Goal: Find specific page/section: Find specific page/section

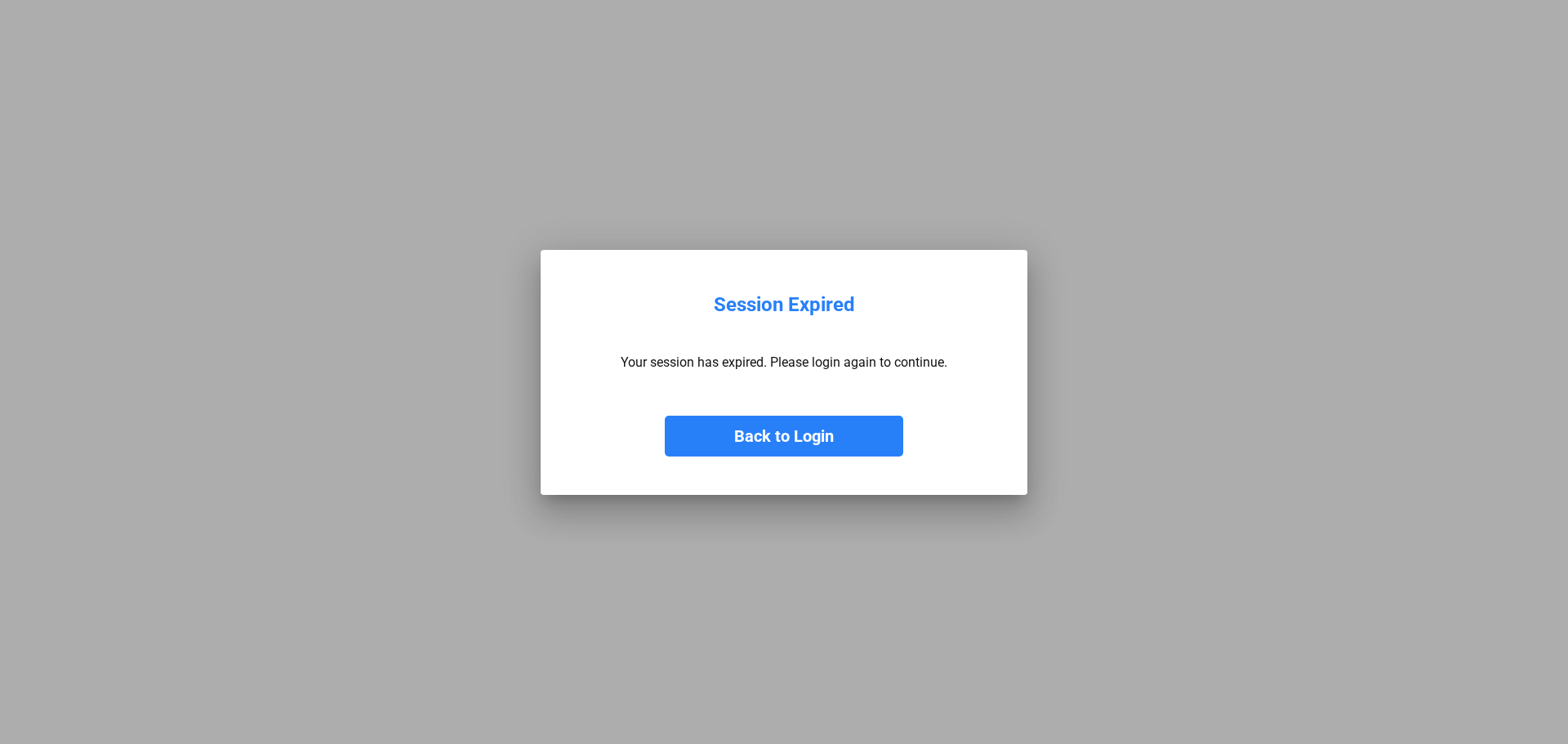
click at [878, 442] on button "Back to Login" at bounding box center [784, 436] width 239 height 41
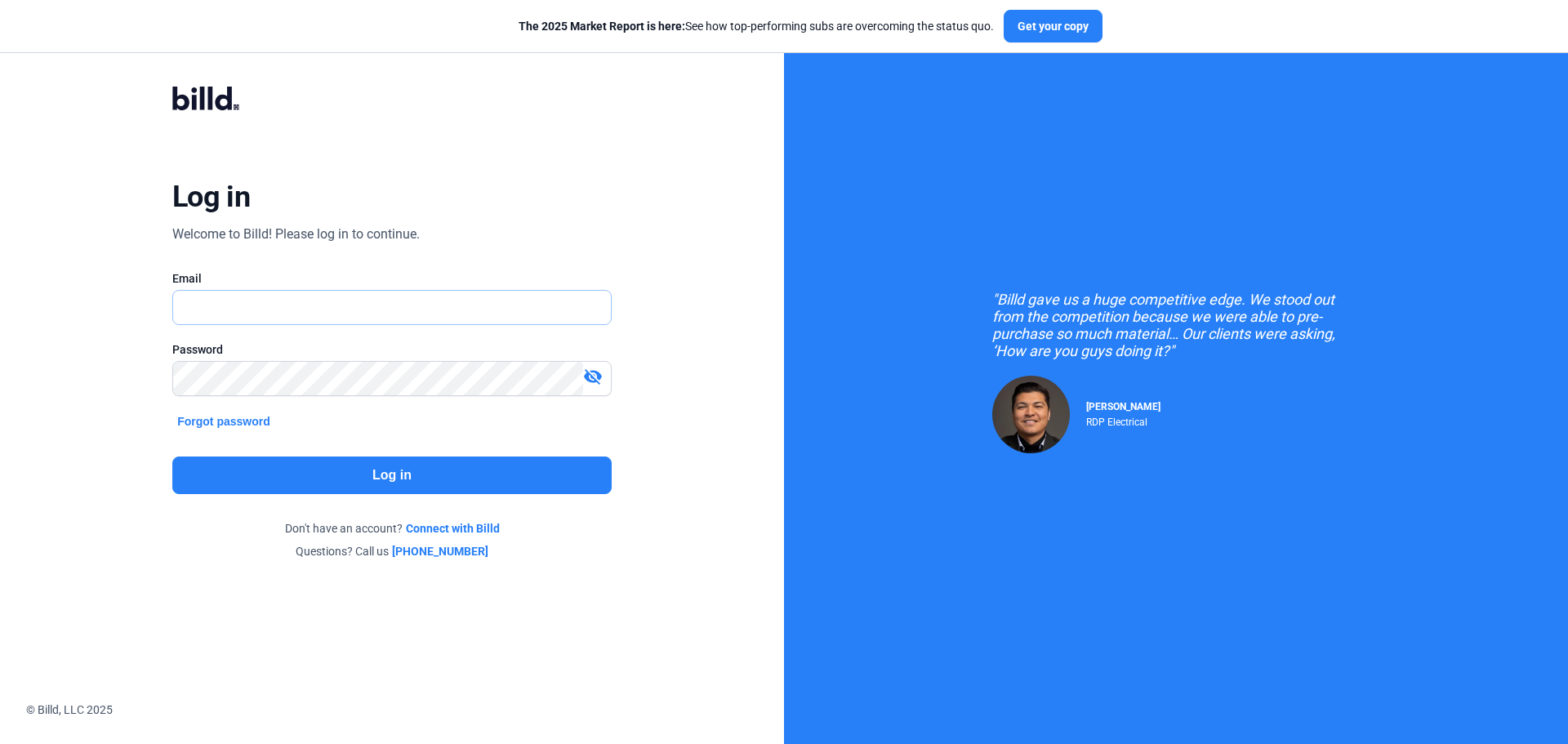
type input "[PERSON_NAME][EMAIL_ADDRESS][DOMAIN_NAME]"
click at [399, 489] on button "Log in" at bounding box center [392, 475] width 439 height 37
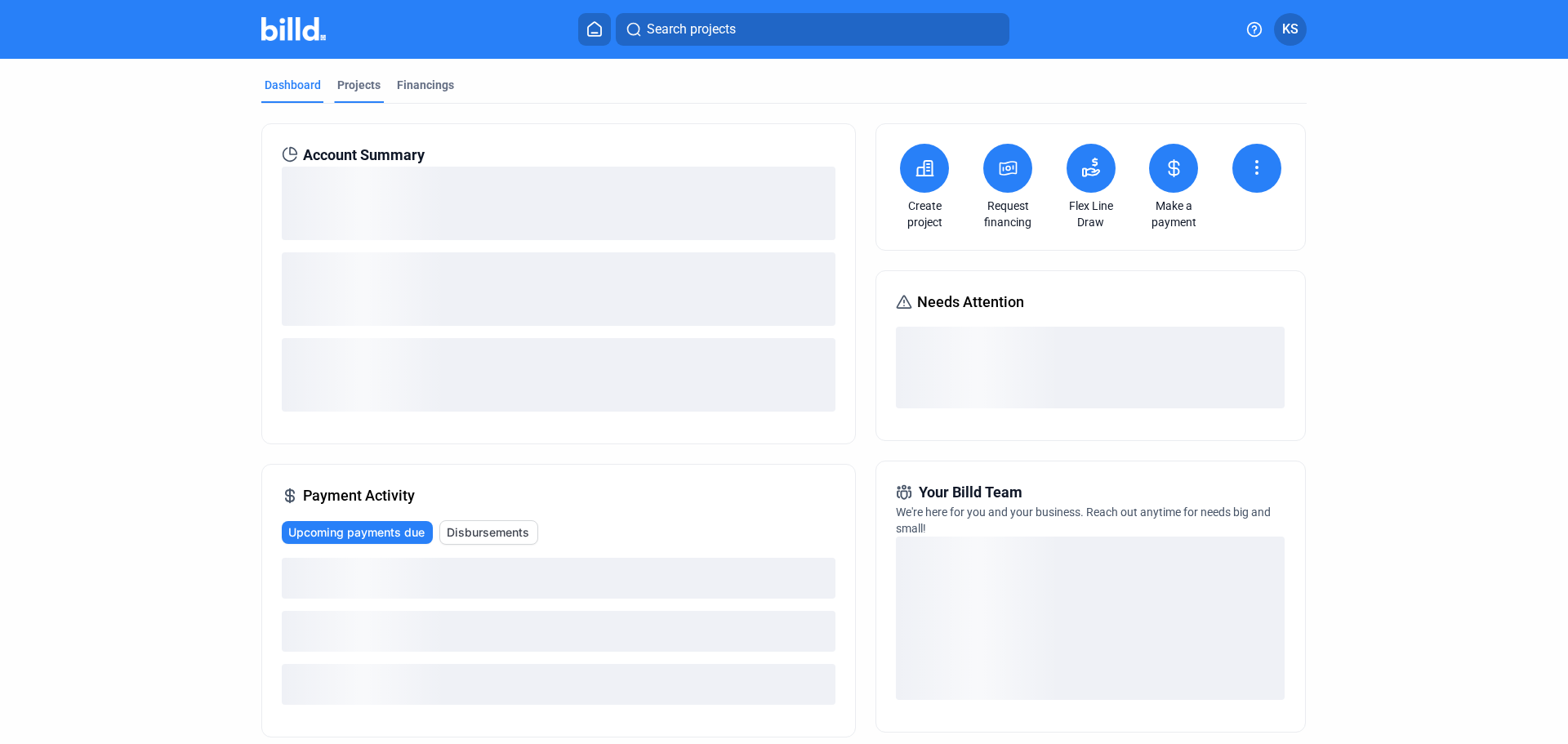
click at [362, 82] on div "Projects" at bounding box center [359, 85] width 43 height 17
